Goal: Information Seeking & Learning: Find specific fact

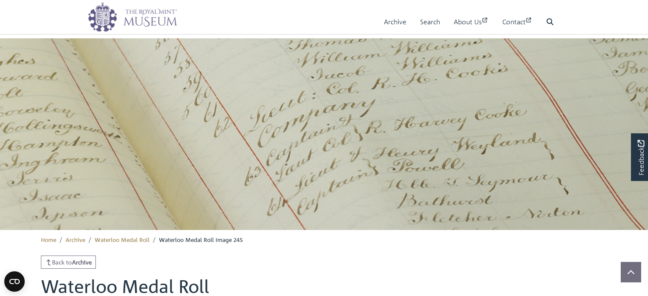
scroll to position [468, 0]
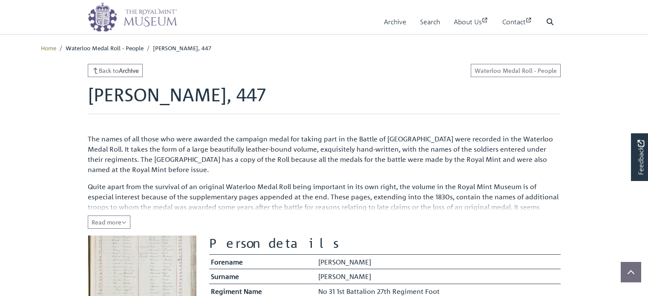
scroll to position [256, 0]
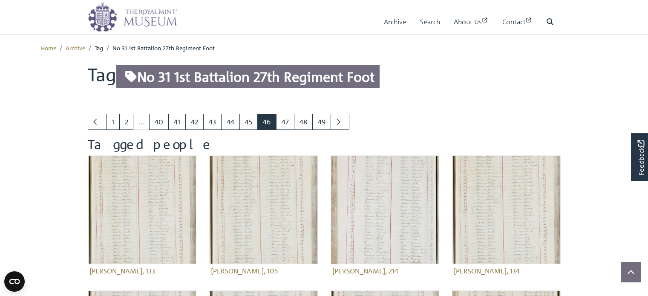
scroll to position [256, 0]
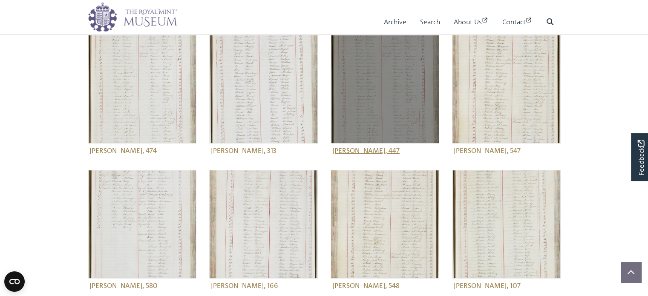
click at [382, 151] on figure "[PERSON_NAME], 447" at bounding box center [384, 96] width 109 height 122
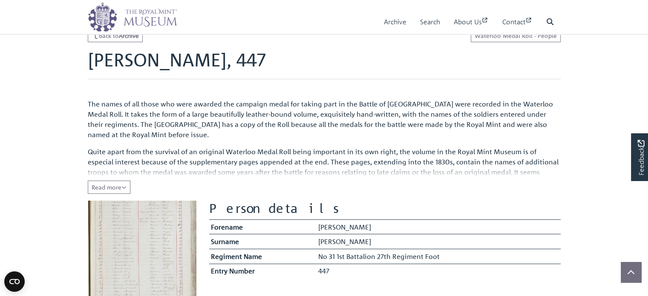
scroll to position [128, 0]
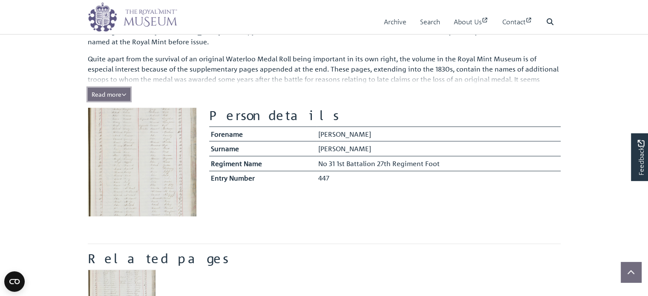
click at [109, 95] on span "Read more" at bounding box center [109, 94] width 35 height 8
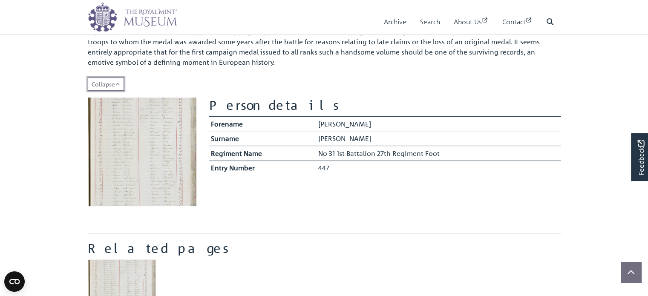
scroll to position [170, 0]
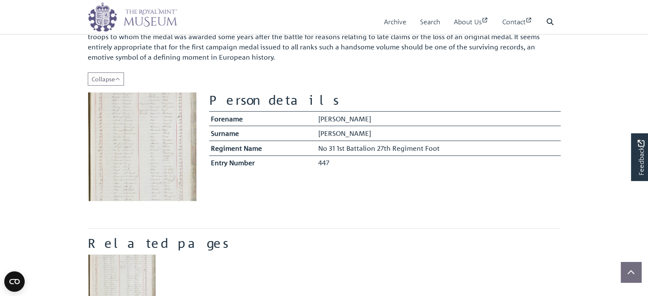
click at [135, 145] on img at bounding box center [142, 146] width 109 height 109
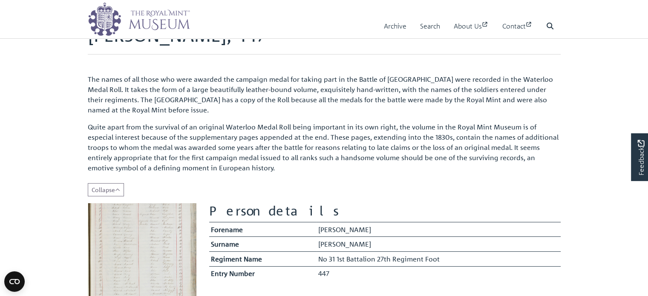
scroll to position [0, 0]
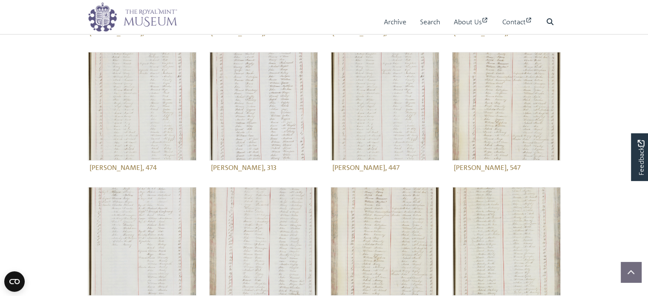
scroll to position [213, 0]
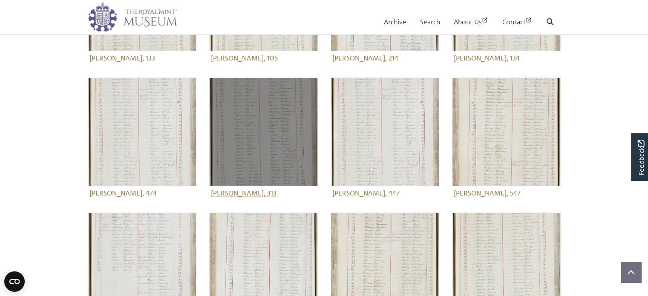
click at [261, 193] on figure "[PERSON_NAME], 313" at bounding box center [263, 139] width 109 height 122
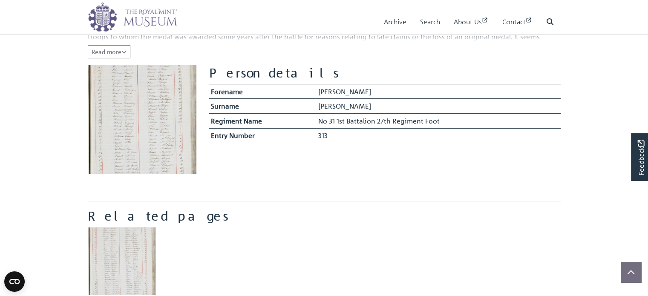
scroll to position [341, 0]
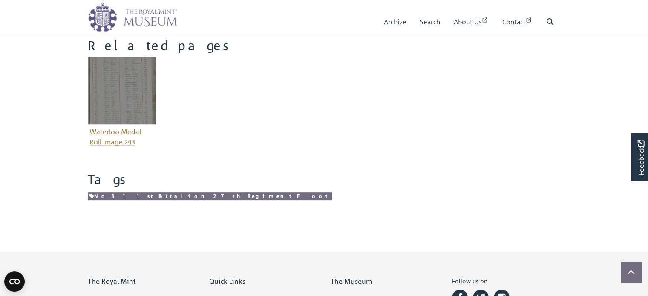
click at [120, 98] on img "Item related to this entity" at bounding box center [122, 91] width 68 height 68
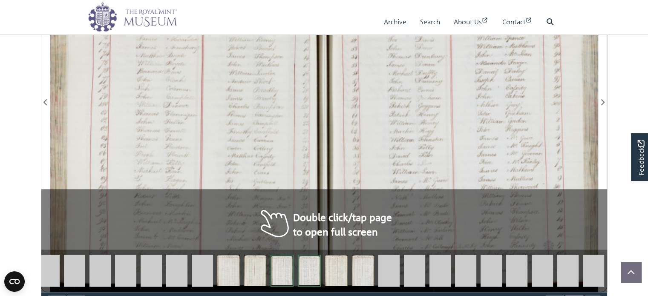
scroll to position [596, 0]
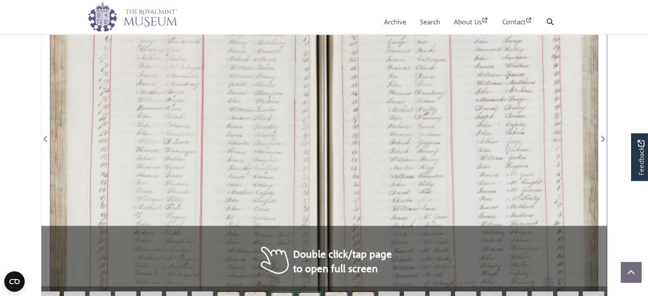
click at [237, 141] on div at bounding box center [186, 134] width 273 height 390
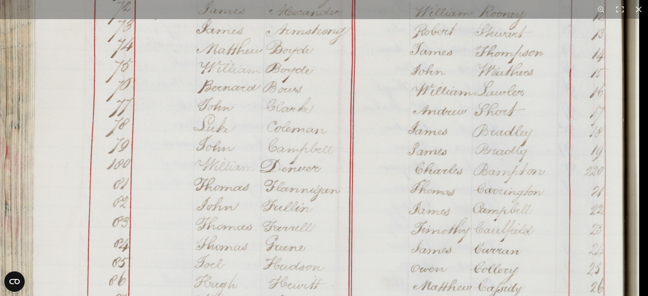
click at [303, 121] on img at bounding box center [316, 149] width 646 height 920
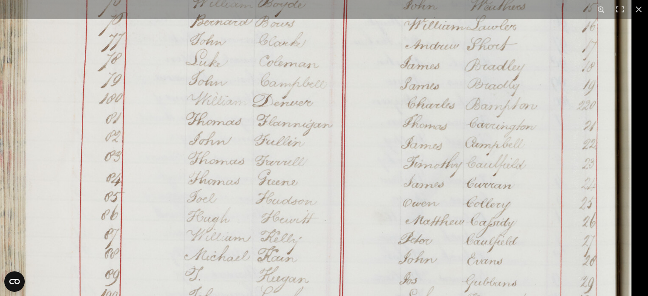
click at [289, 204] on img at bounding box center [309, 83] width 646 height 920
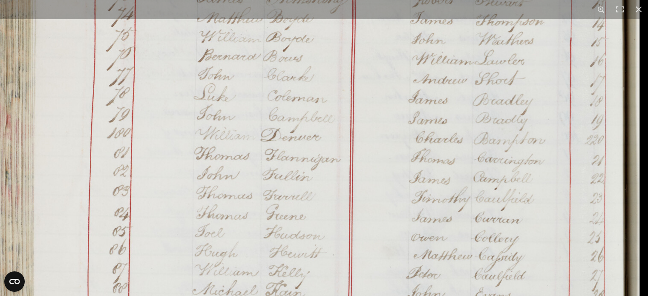
click at [306, 167] on img at bounding box center [317, 118] width 646 height 920
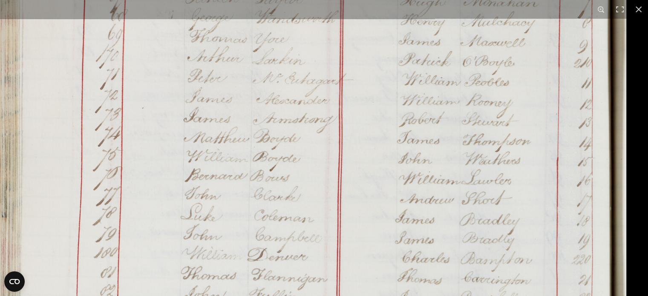
click at [354, 220] on img at bounding box center [303, 237] width 646 height 920
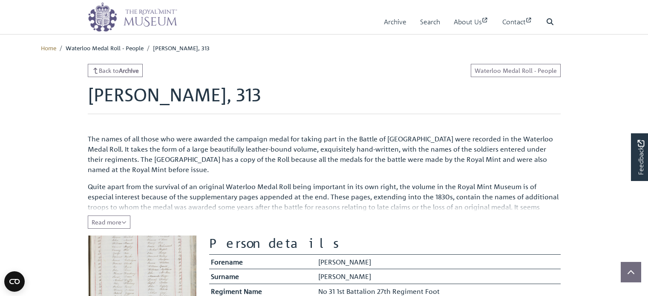
scroll to position [341, 0]
